Goal: Information Seeking & Learning: Learn about a topic

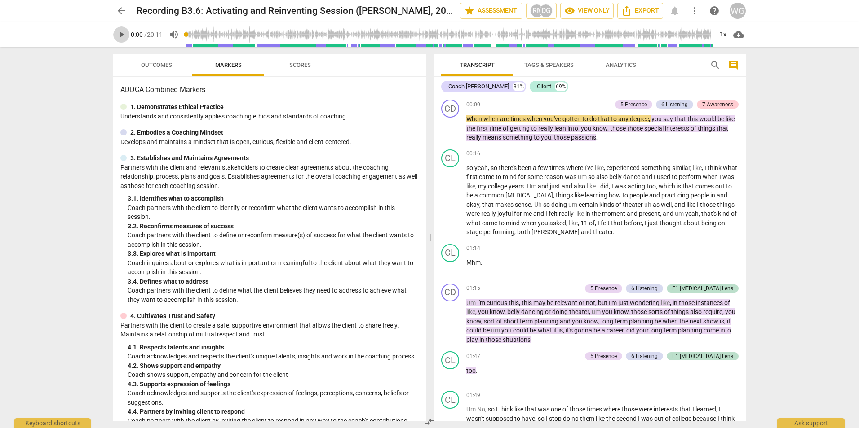
click at [119, 36] on span "play_arrow" at bounding box center [121, 34] width 11 height 11
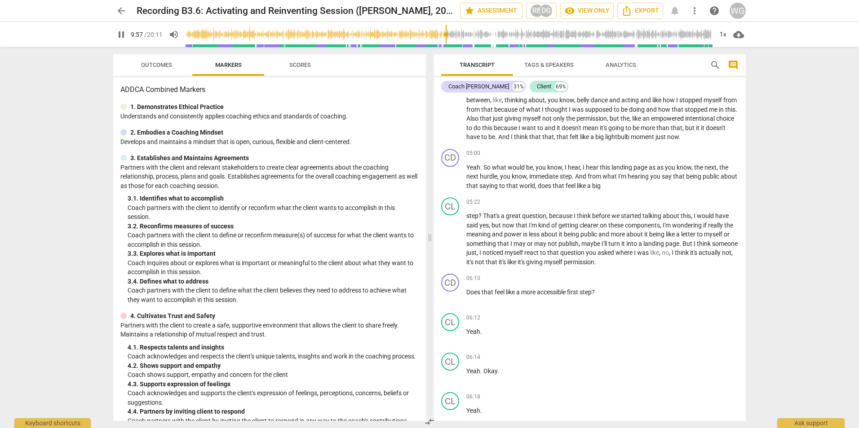
scroll to position [1735, 0]
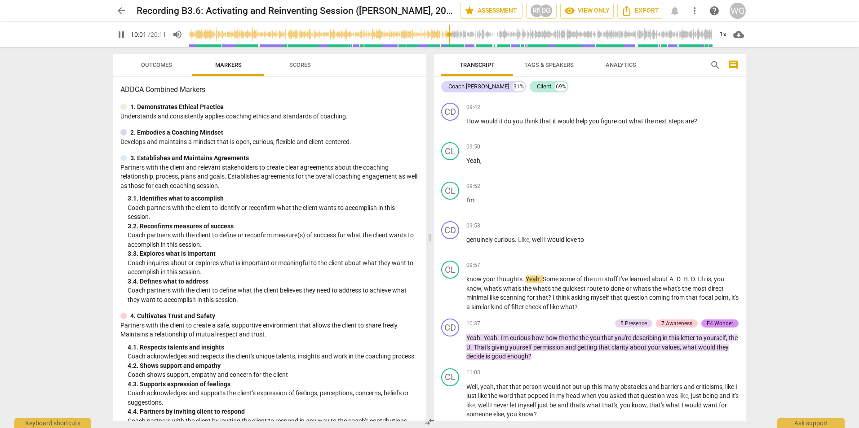
click at [125, 36] on span "pause" at bounding box center [121, 34] width 11 height 11
type input "602"
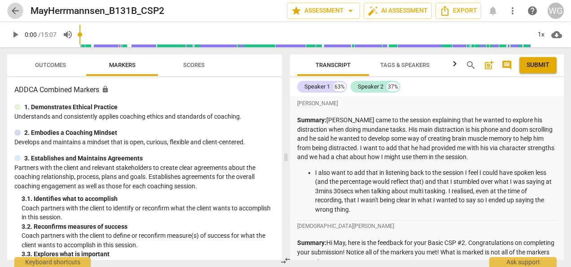
click at [16, 13] on span "arrow_back" at bounding box center [15, 10] width 11 height 11
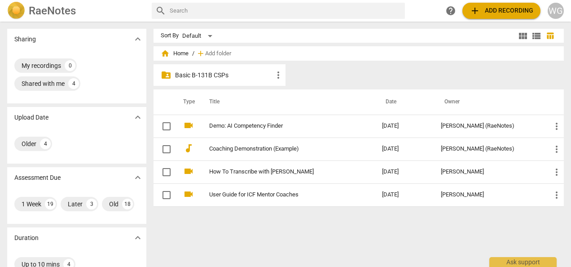
click at [220, 75] on p "Basic B-131B CSPs" at bounding box center [224, 74] width 98 height 9
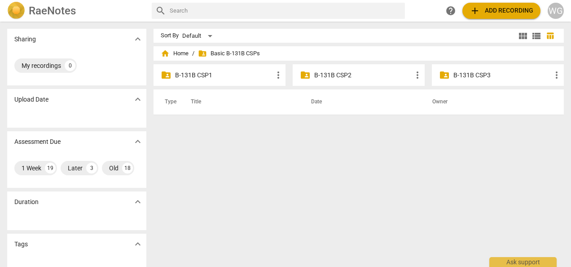
click at [331, 75] on p "B-131B CSP2" at bounding box center [363, 74] width 98 height 9
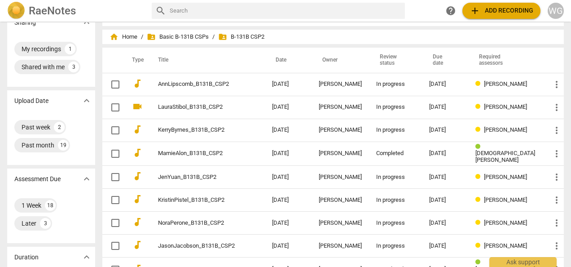
scroll to position [18, 0]
